Goal: Transaction & Acquisition: Purchase product/service

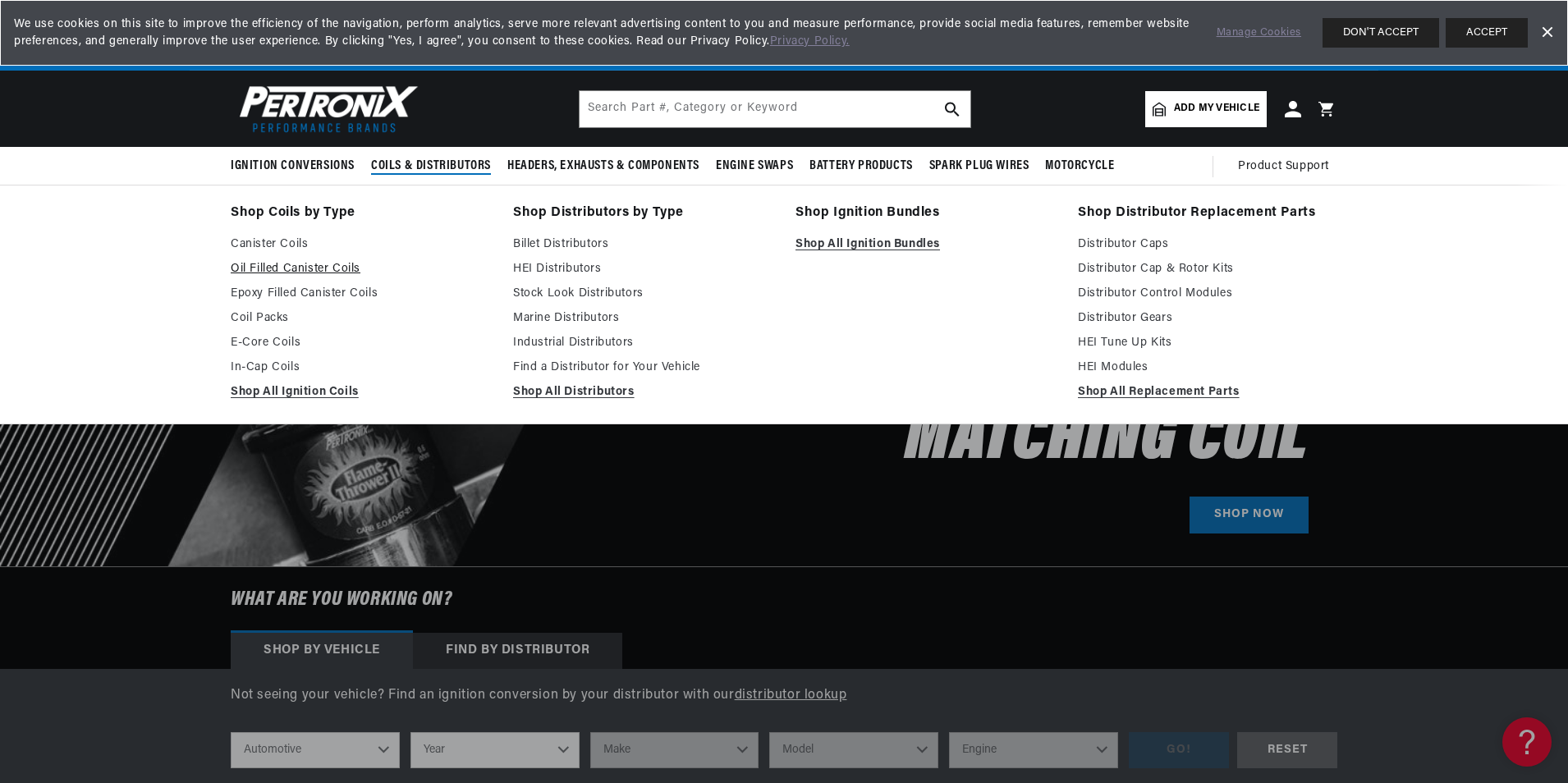
click at [342, 267] on link "Oil Filled Canister Coils" at bounding box center [360, 269] width 259 height 20
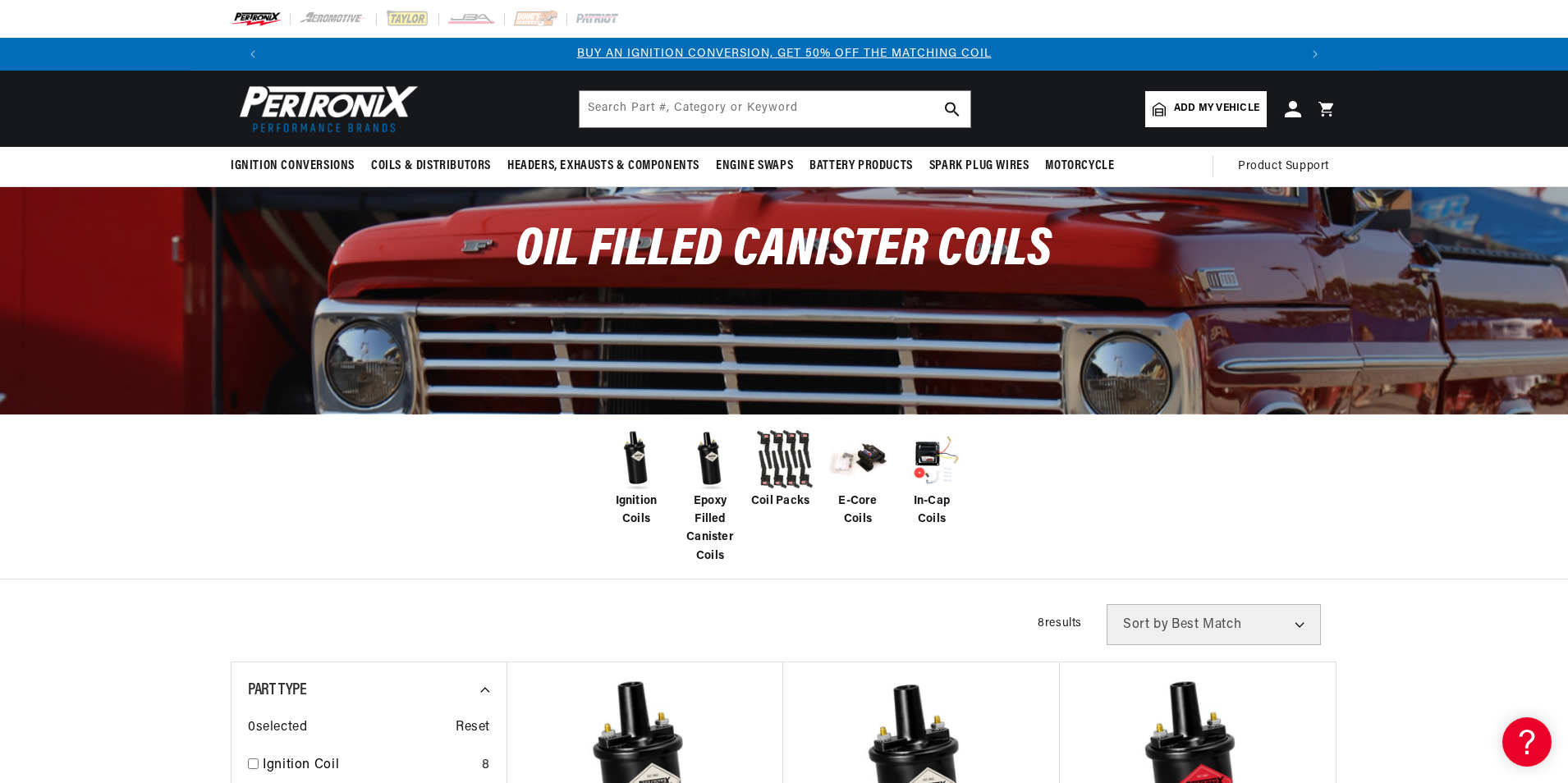
click at [642, 427] on img at bounding box center [636, 459] width 65 height 65
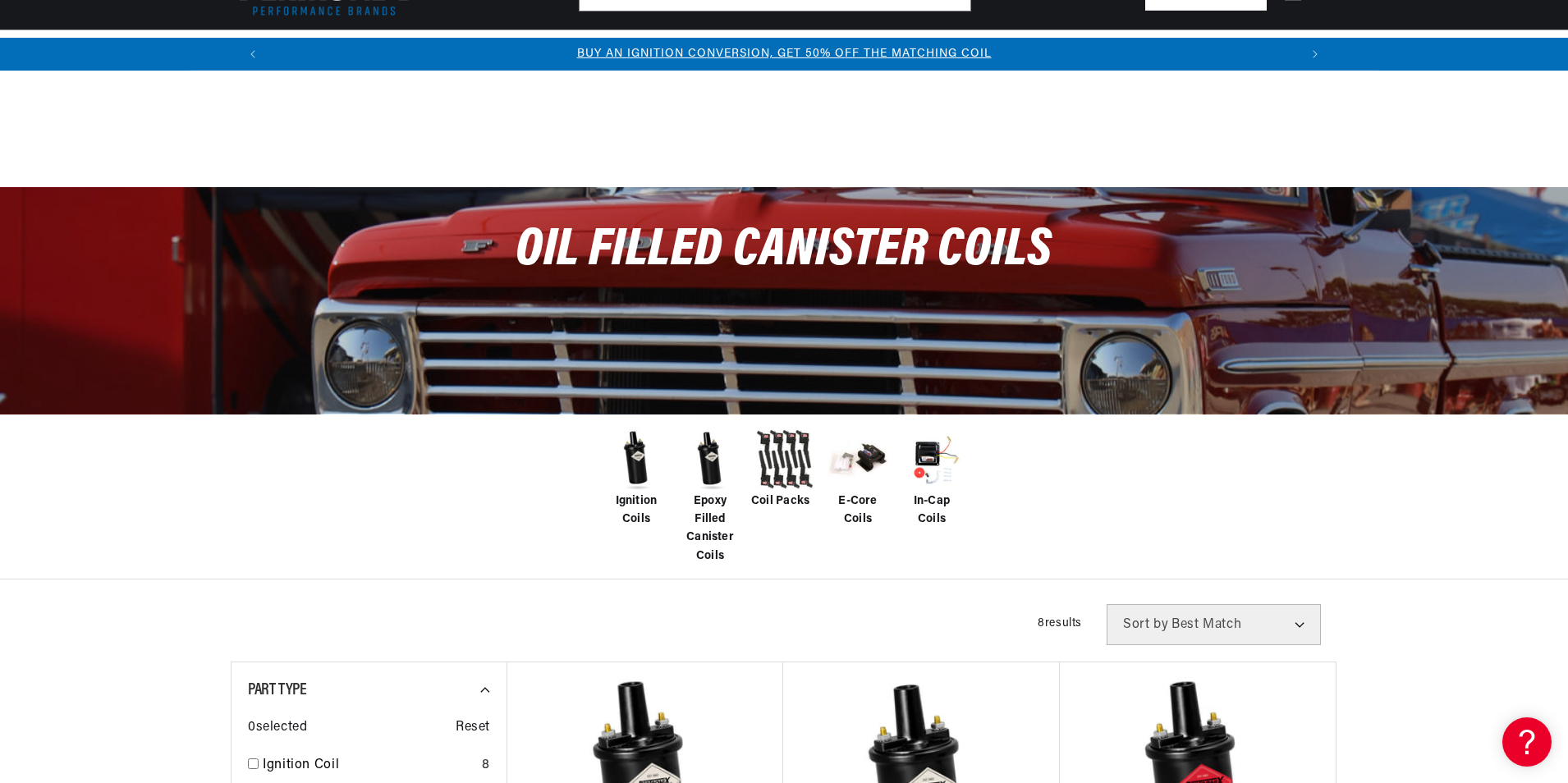
scroll to position [246, 0]
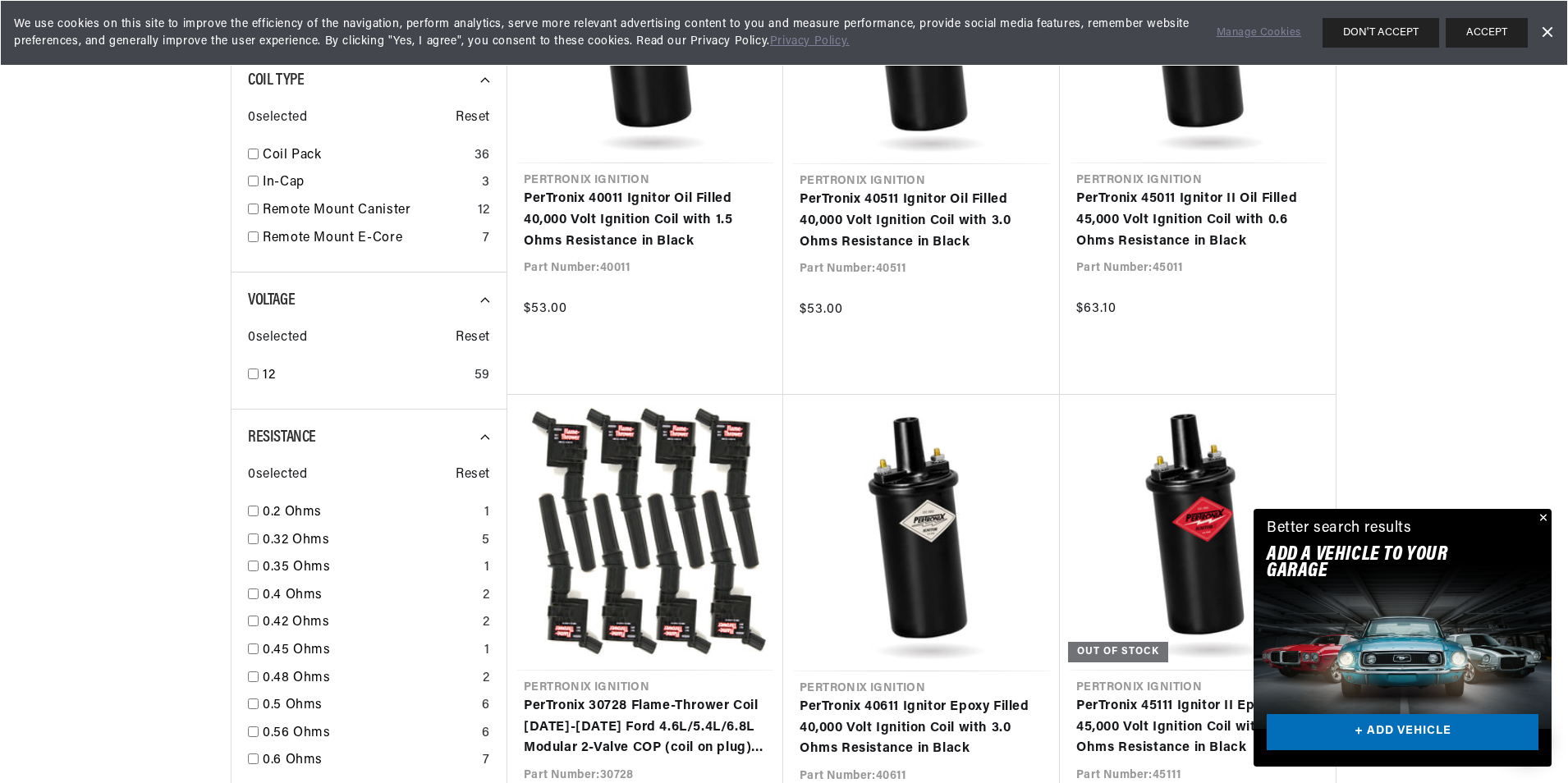
scroll to position [738, 0]
click at [642, 235] on link "PerTronix 40011 Ignitor Oil Filled 40,000 Volt Ignition Coil with 1.5 Ohms Resi…" at bounding box center [645, 220] width 243 height 64
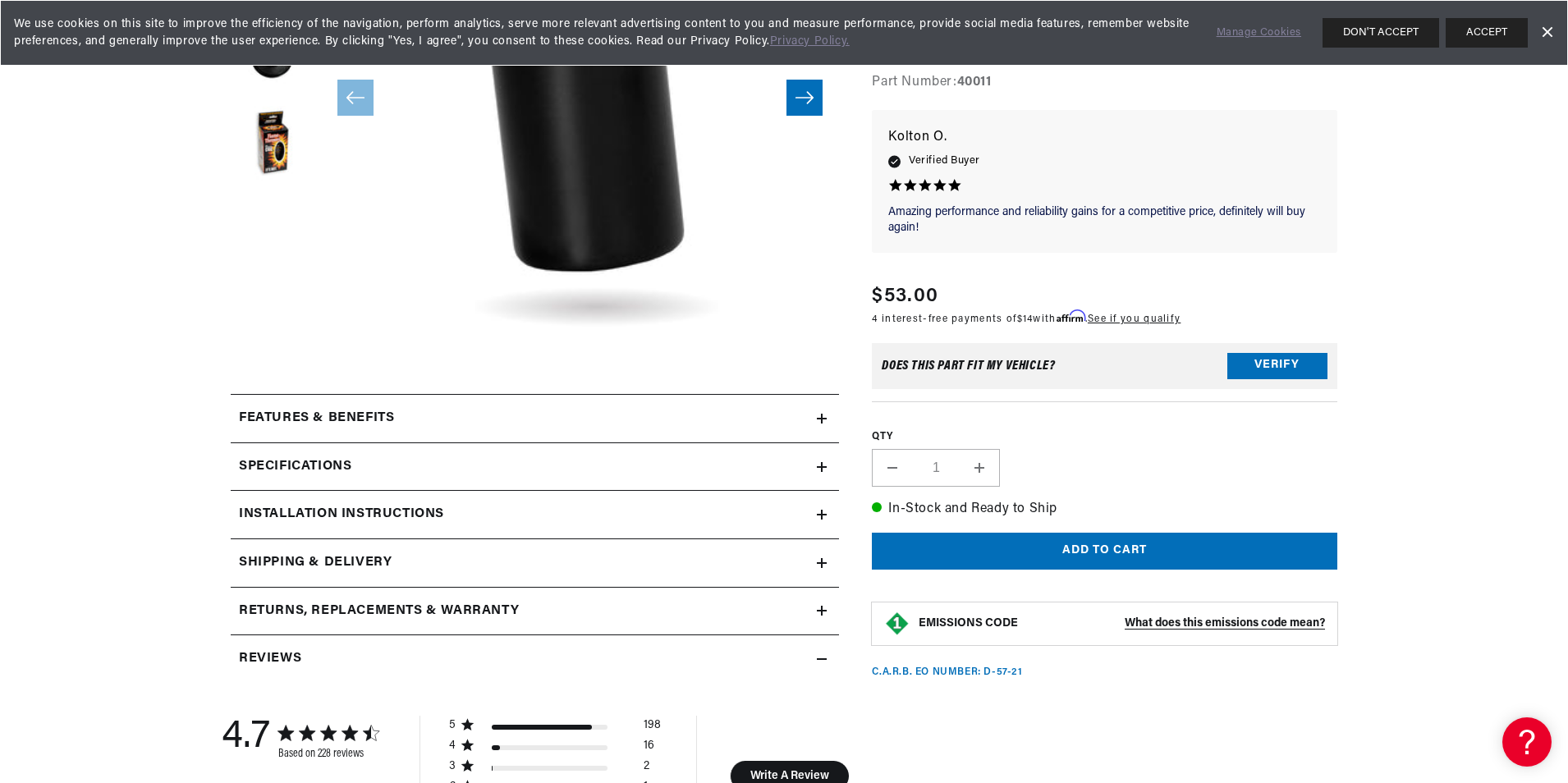
scroll to position [493, 0]
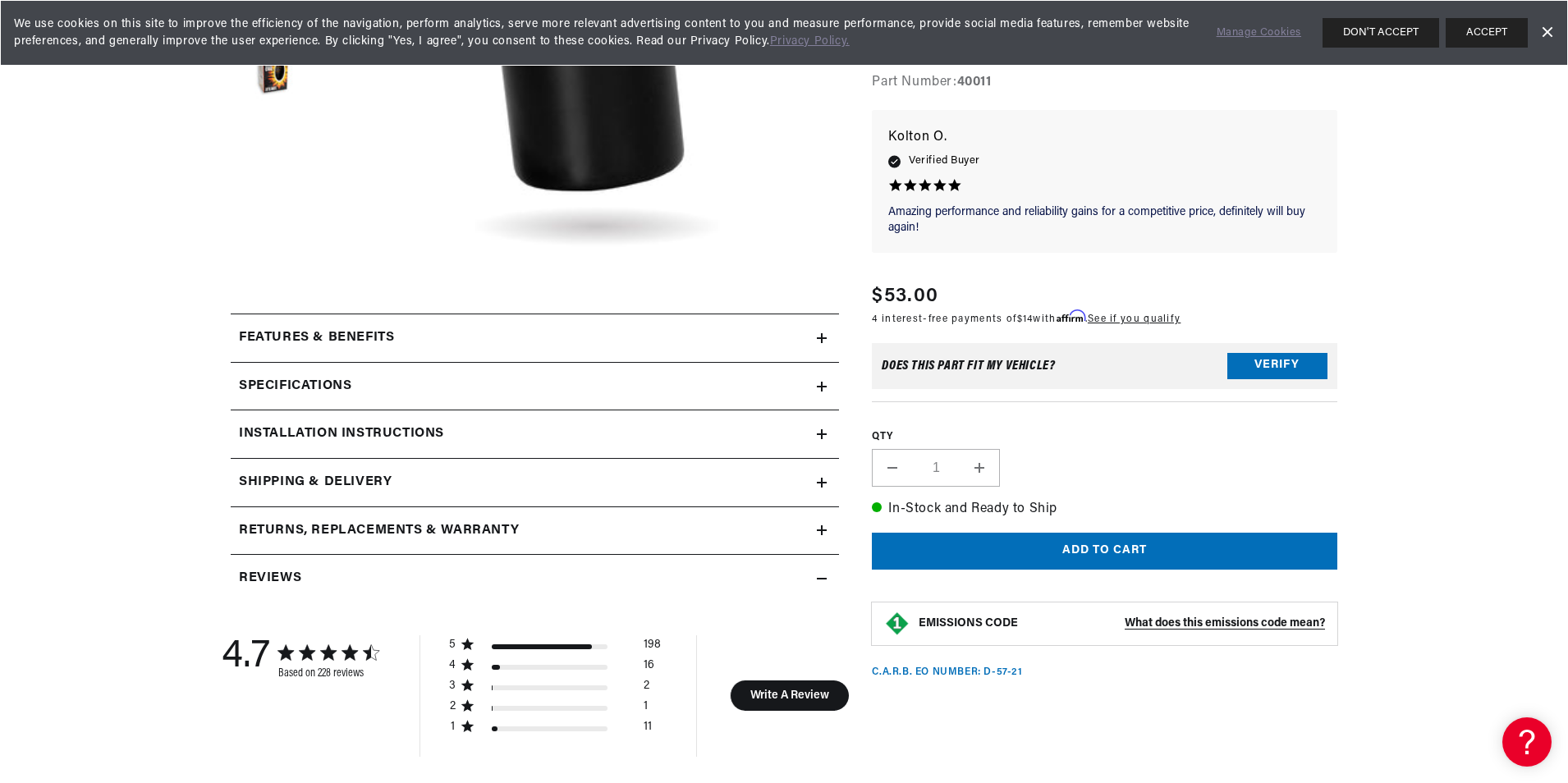
click at [740, 513] on summary "Returns, Replacements & Warranty" at bounding box center [535, 531] width 608 height 47
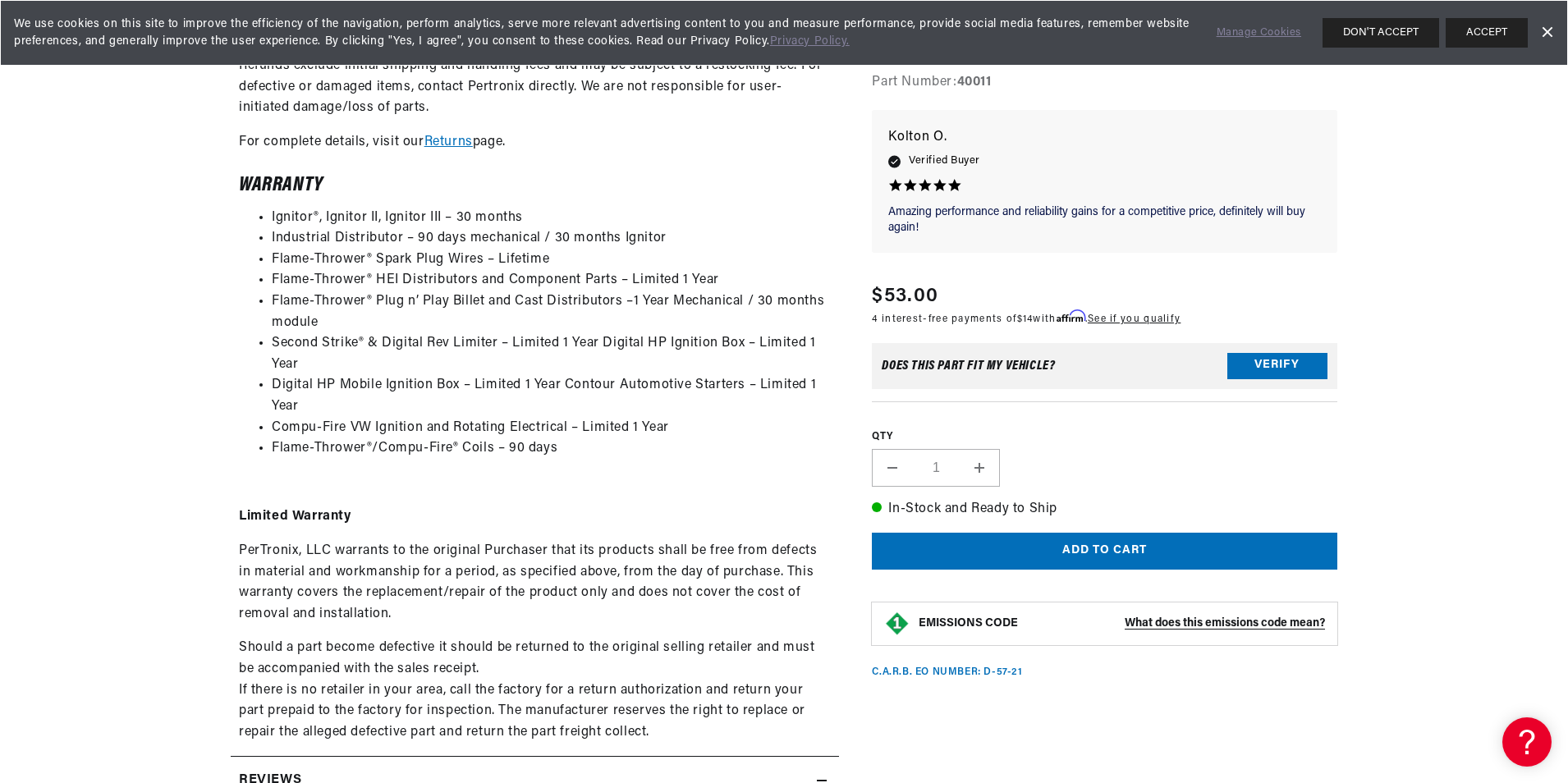
scroll to position [0, 2051]
